Goal: Complete application form: Complete application form

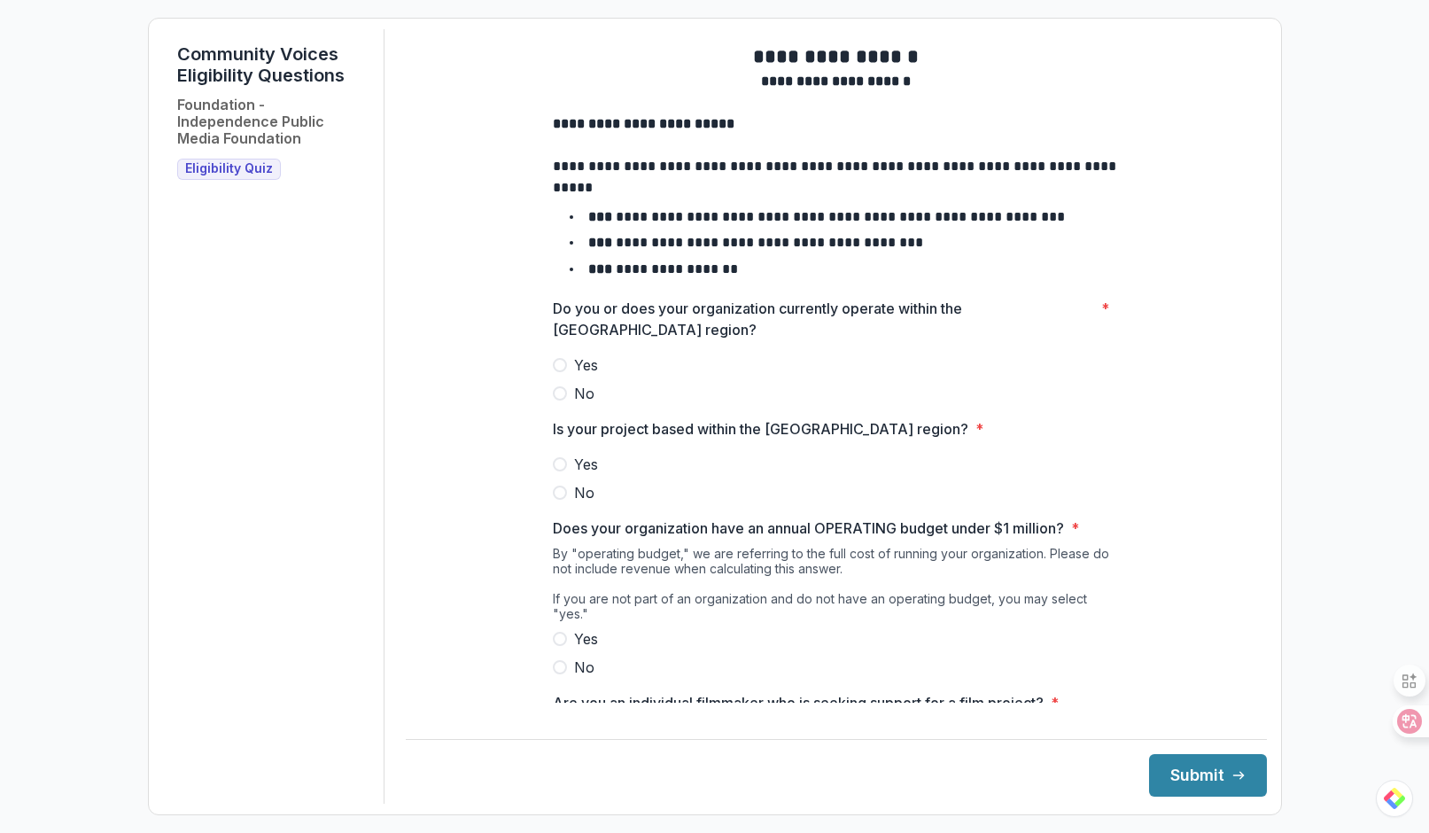
click at [565, 376] on label "Yes" at bounding box center [836, 364] width 567 height 21
click at [558, 471] on span at bounding box center [560, 464] width 14 height 14
click at [558, 637] on span at bounding box center [560, 639] width 14 height 14
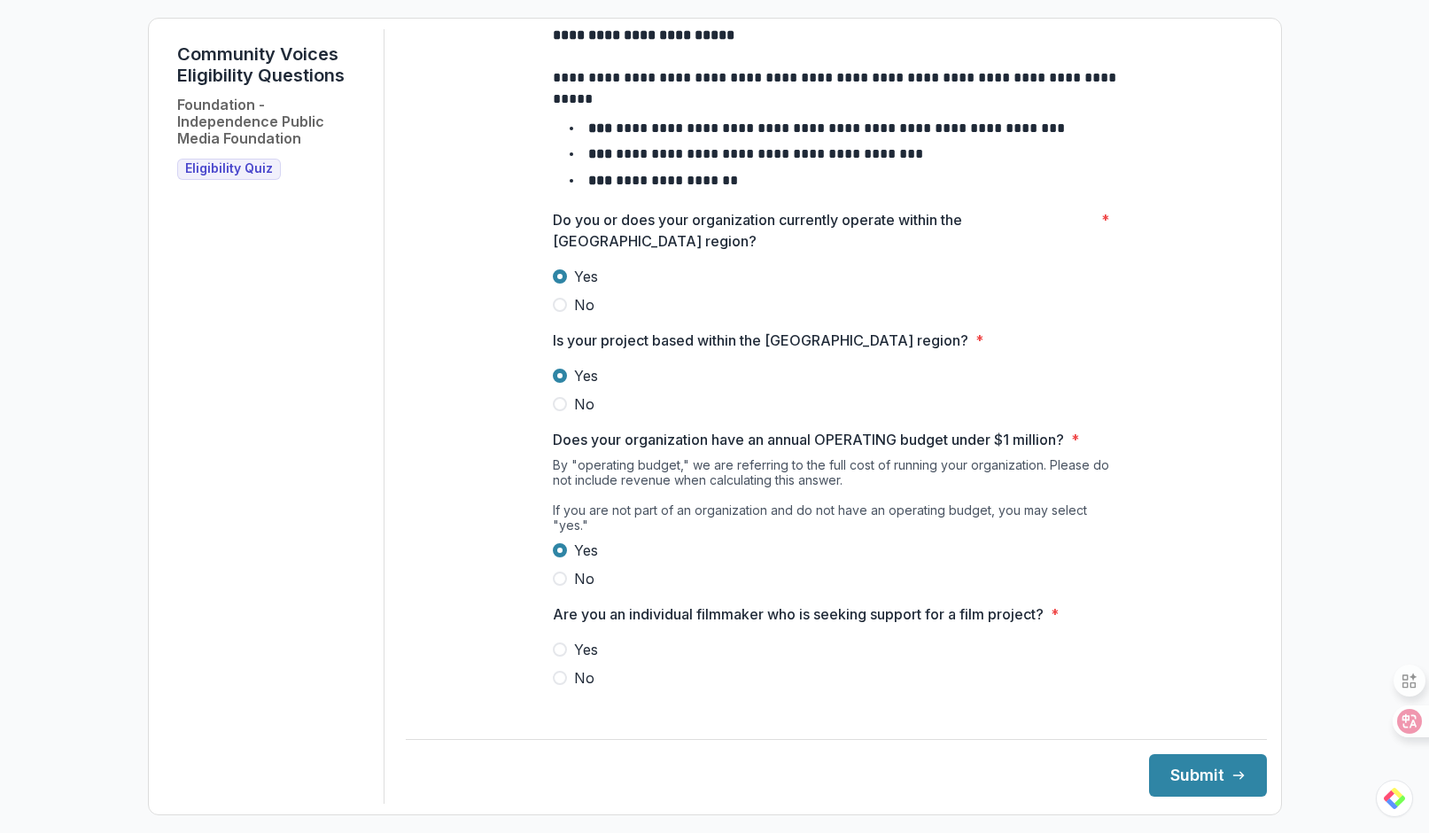
click at [557, 681] on span at bounding box center [560, 678] width 14 height 14
click at [1203, 781] on button "Submit" at bounding box center [1208, 775] width 118 height 43
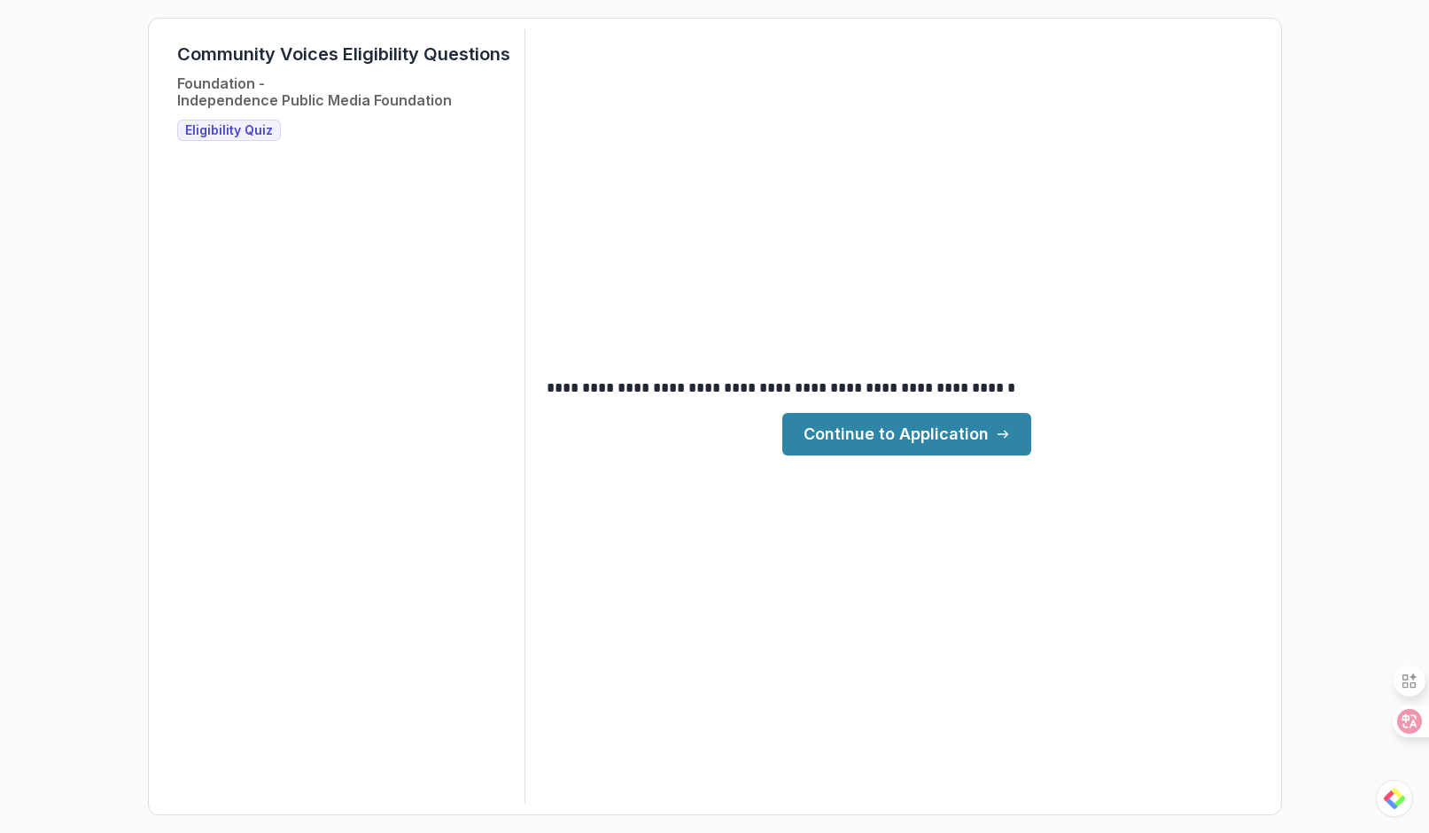
click at [956, 437] on link "Continue to Application" at bounding box center [906, 434] width 249 height 43
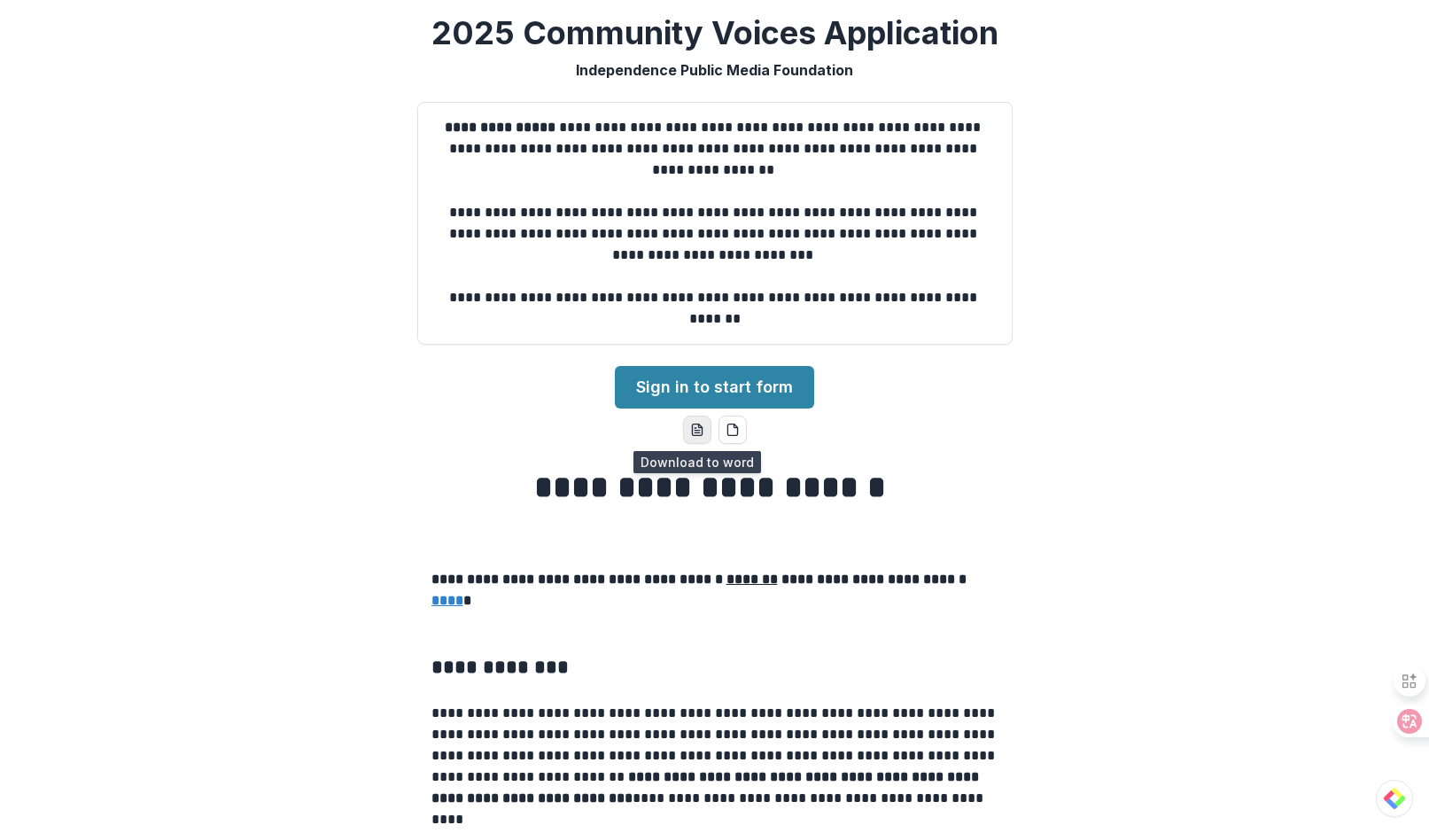
click at [701, 431] on button "word-download" at bounding box center [697, 430] width 28 height 28
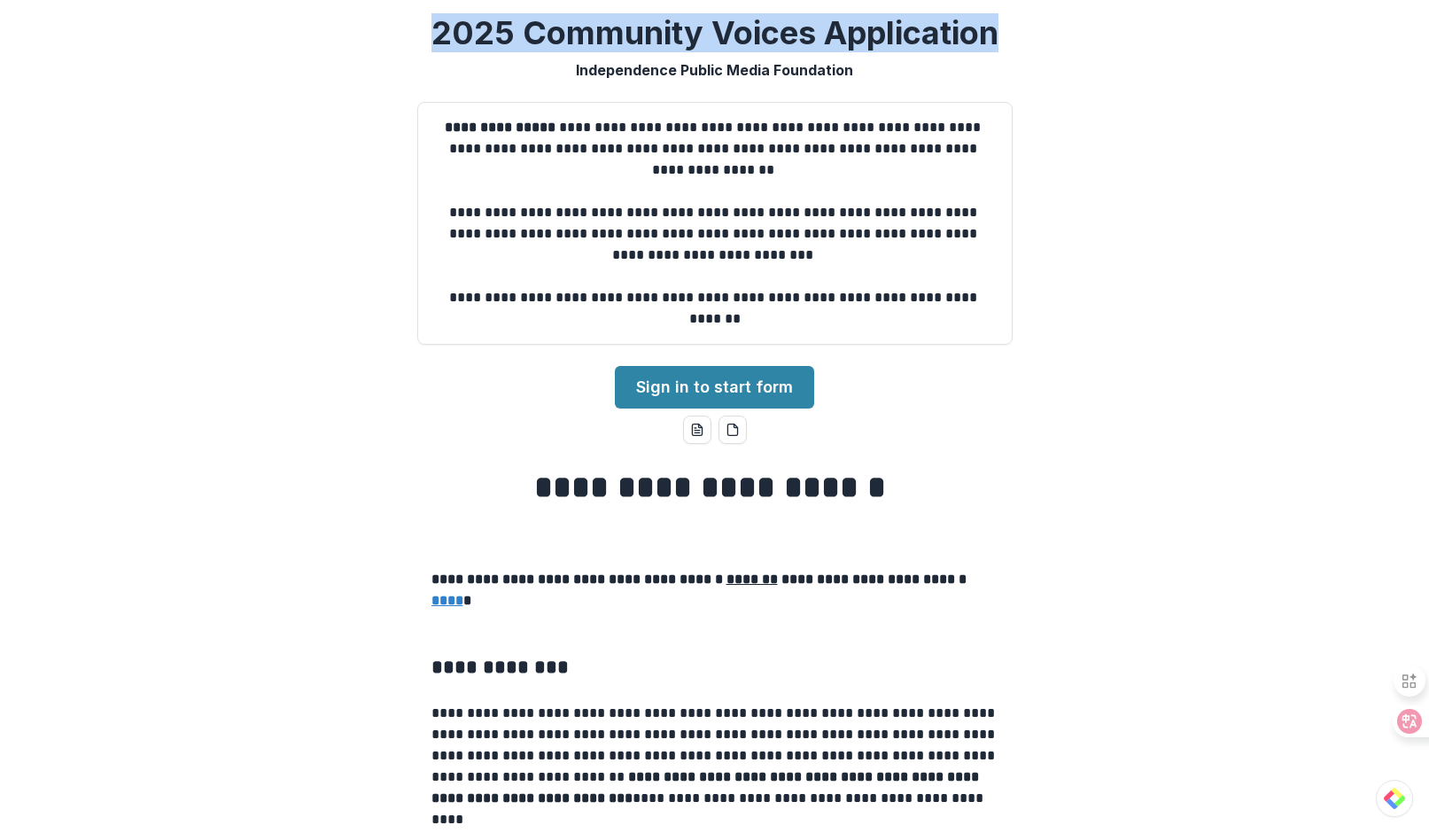
drag, startPoint x: 427, startPoint y: 33, endPoint x: 1030, endPoint y: 35, distance: 603.3
click at [1030, 35] on div "**********" at bounding box center [714, 416] width 1429 height 833
copy h2 "2025 Community Voices Application"
